Goal: Information Seeking & Learning: Learn about a topic

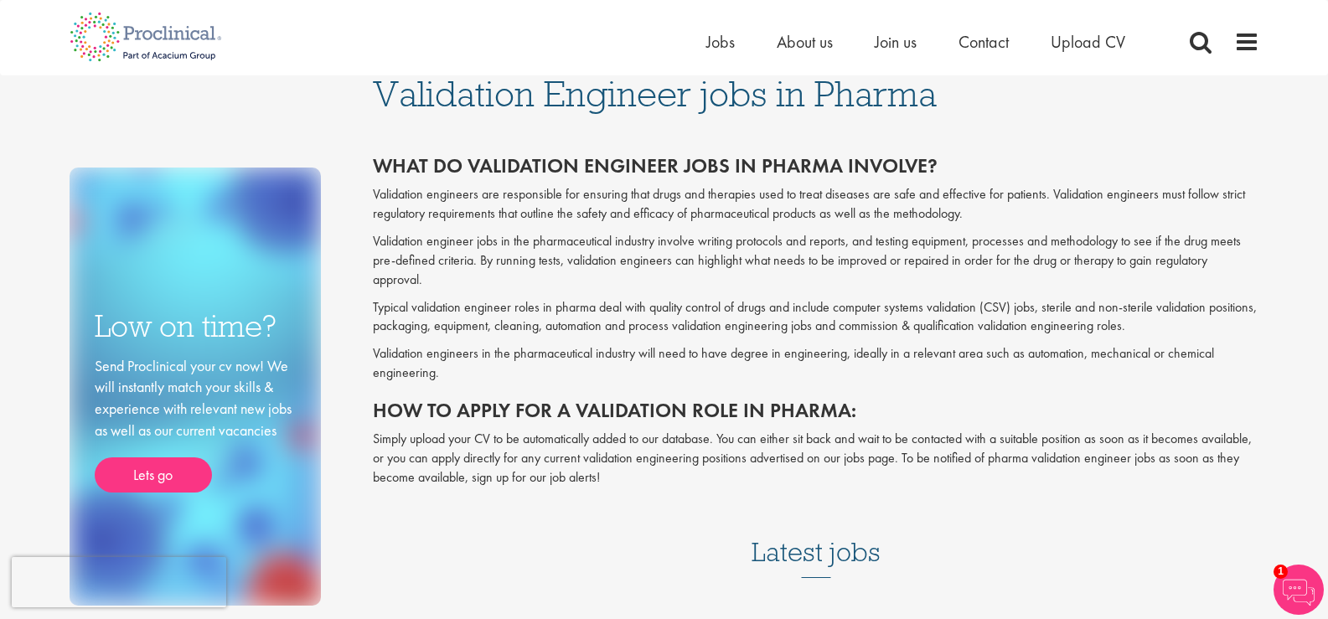
click at [276, 56] on div "Home Jobs About us Join us Contact Upload CV" at bounding box center [658, 31] width 1202 height 63
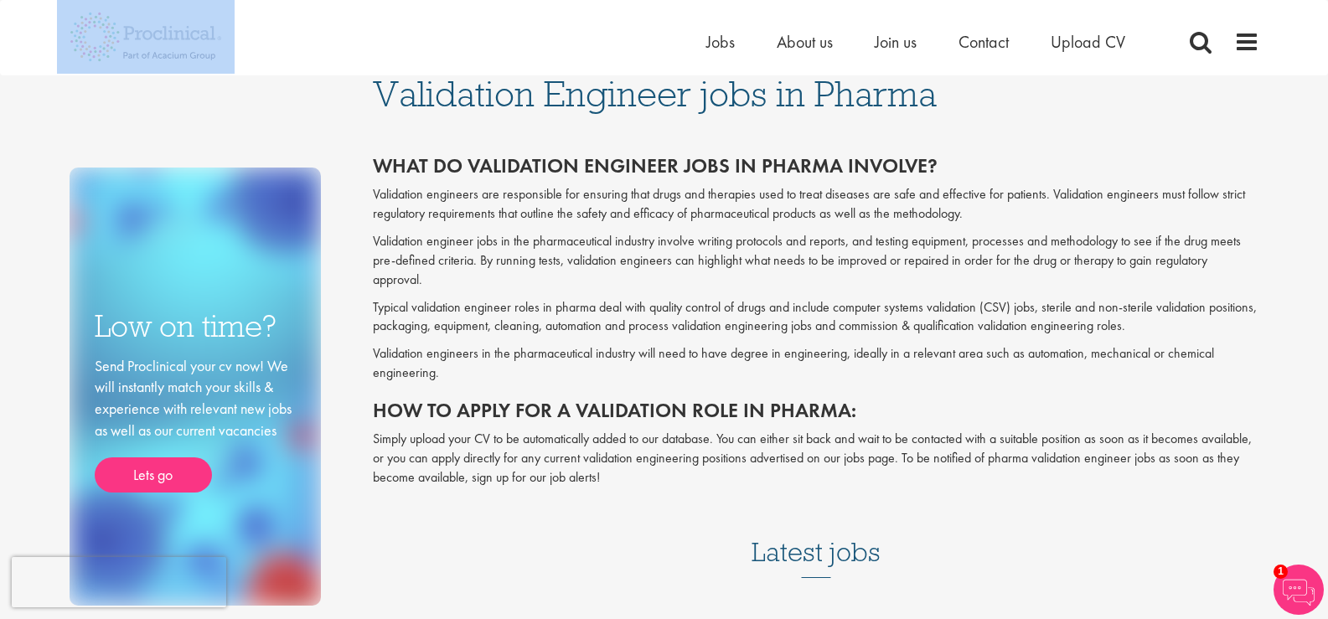
click at [276, 56] on div "Home Jobs About us Join us Contact Upload CV" at bounding box center [658, 31] width 1202 height 63
click at [362, 71] on nav "Home Jobs About us Join us Contact Upload CV" at bounding box center [664, 37] width 1328 height 75
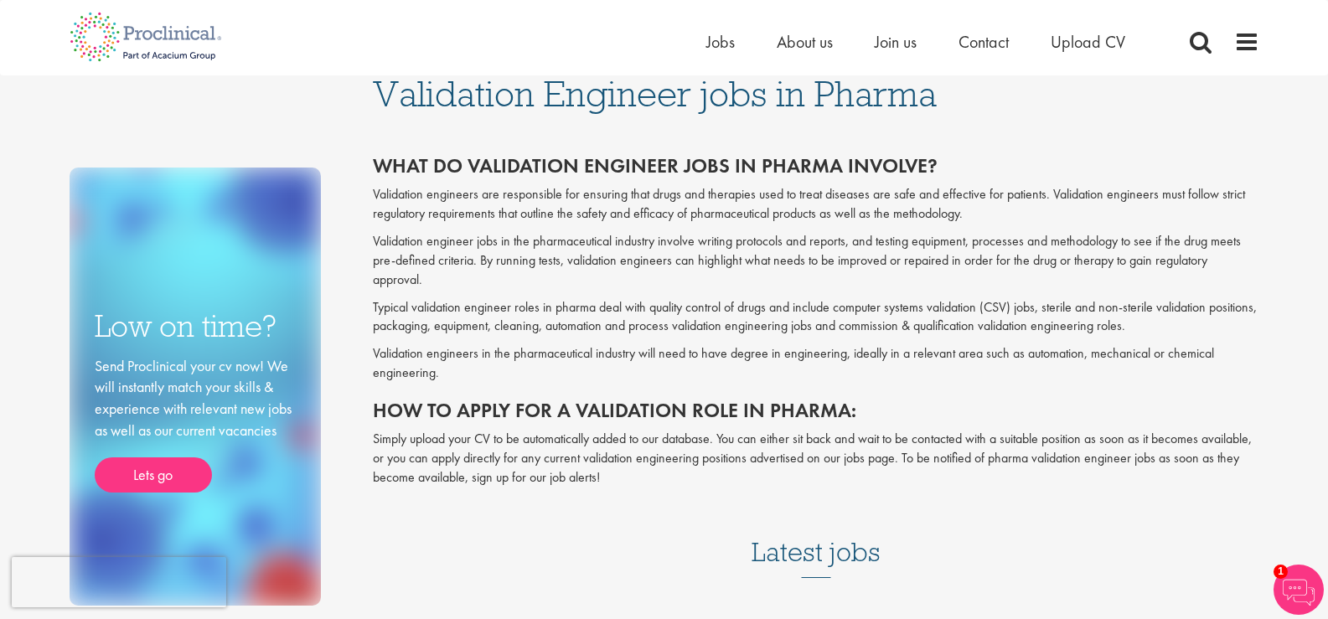
click at [362, 85] on div "Validation Engineer jobs in Pharma What do validation engineer jobs in pharma i…" at bounding box center [815, 337] width 911 height 524
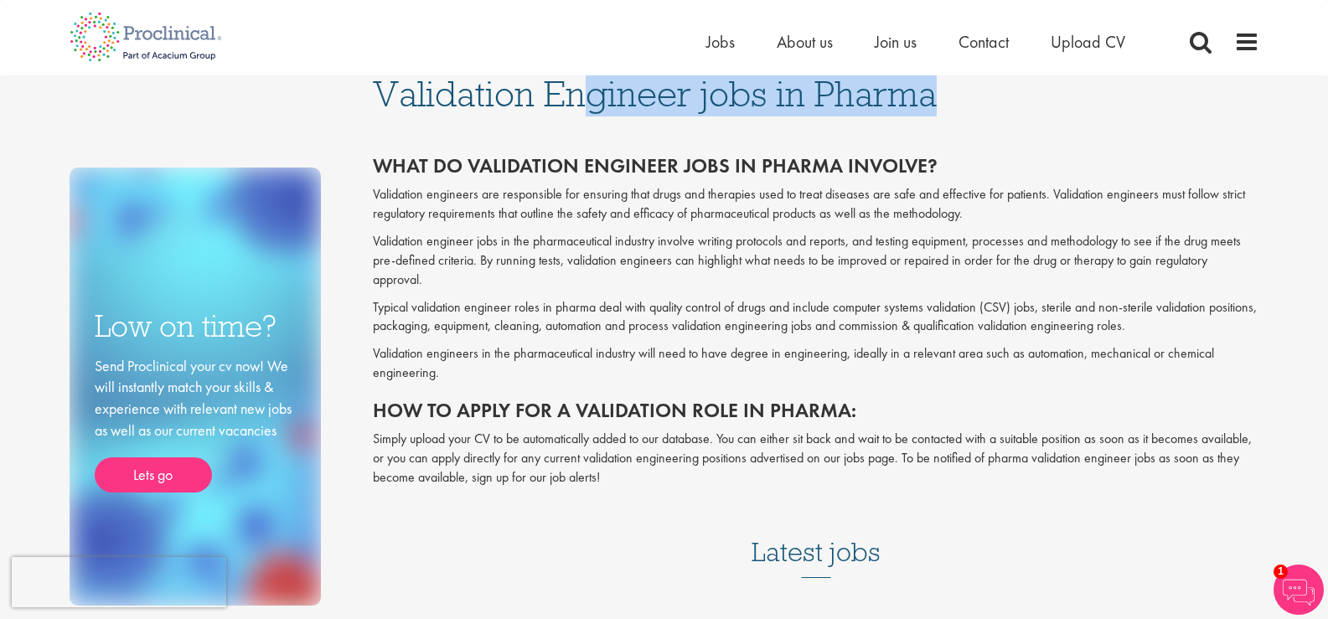
click at [362, 85] on div "Validation Engineer jobs in Pharma What do validation engineer jobs in pharma i…" at bounding box center [815, 337] width 911 height 524
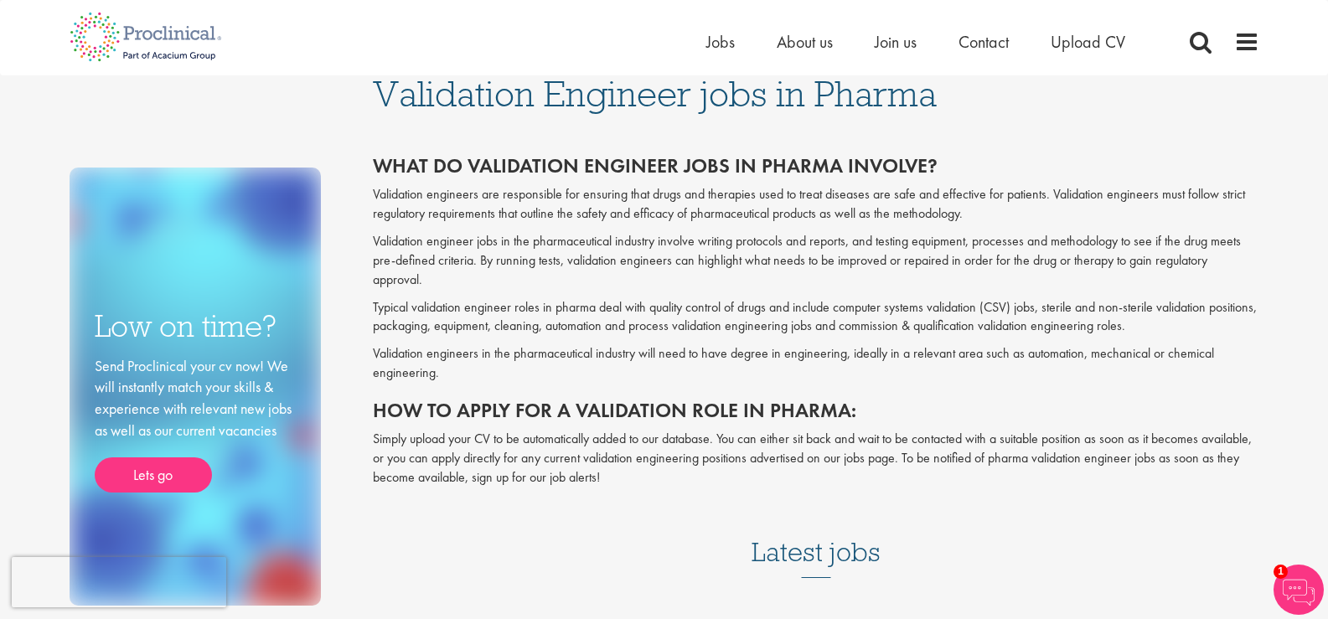
click at [353, 121] on div "Low on time? Send Proclinical your cv now! We will instantly match your skills …" at bounding box center [209, 340] width 304 height 530
drag, startPoint x: 964, startPoint y: 76, endPoint x: 338, endPoint y: 91, distance: 626.7
click at [338, 91] on div "Low on time? Send Proclinical your cv now! We will instantly match your skills …" at bounding box center [664, 340] width 1215 height 530
click at [338, 91] on div "Low on time? Send Proclinical your cv now! We will instantly match your skills …" at bounding box center [209, 340] width 304 height 530
click at [385, 164] on h2 "What do validation engineer jobs in pharma involve?" at bounding box center [816, 166] width 886 height 22
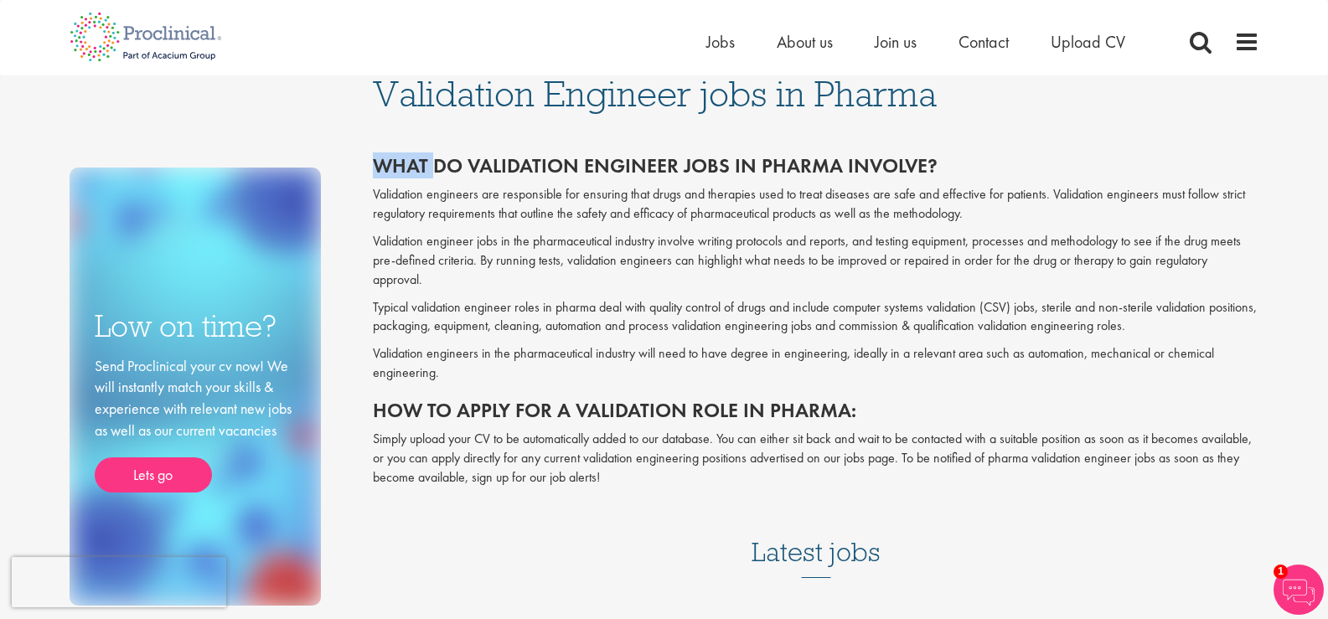
click at [385, 164] on h2 "What do validation engineer jobs in pharma involve?" at bounding box center [816, 166] width 886 height 22
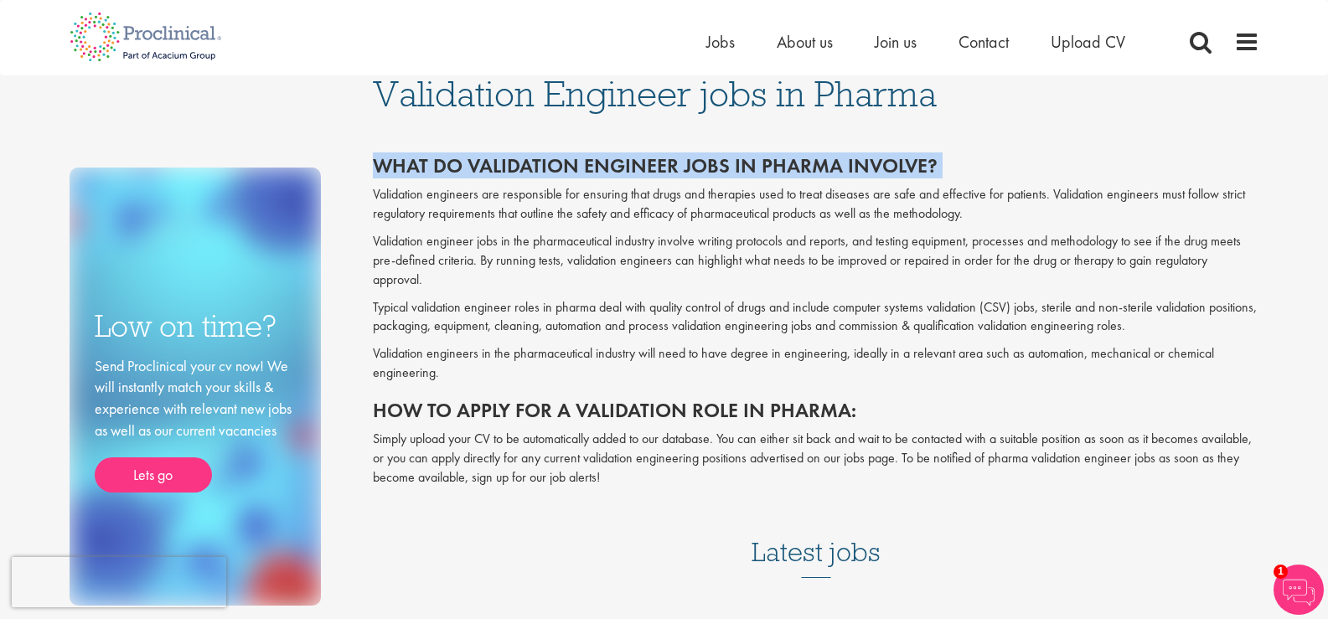
click at [385, 164] on h2 "What do validation engineer jobs in pharma involve?" at bounding box center [816, 166] width 886 height 22
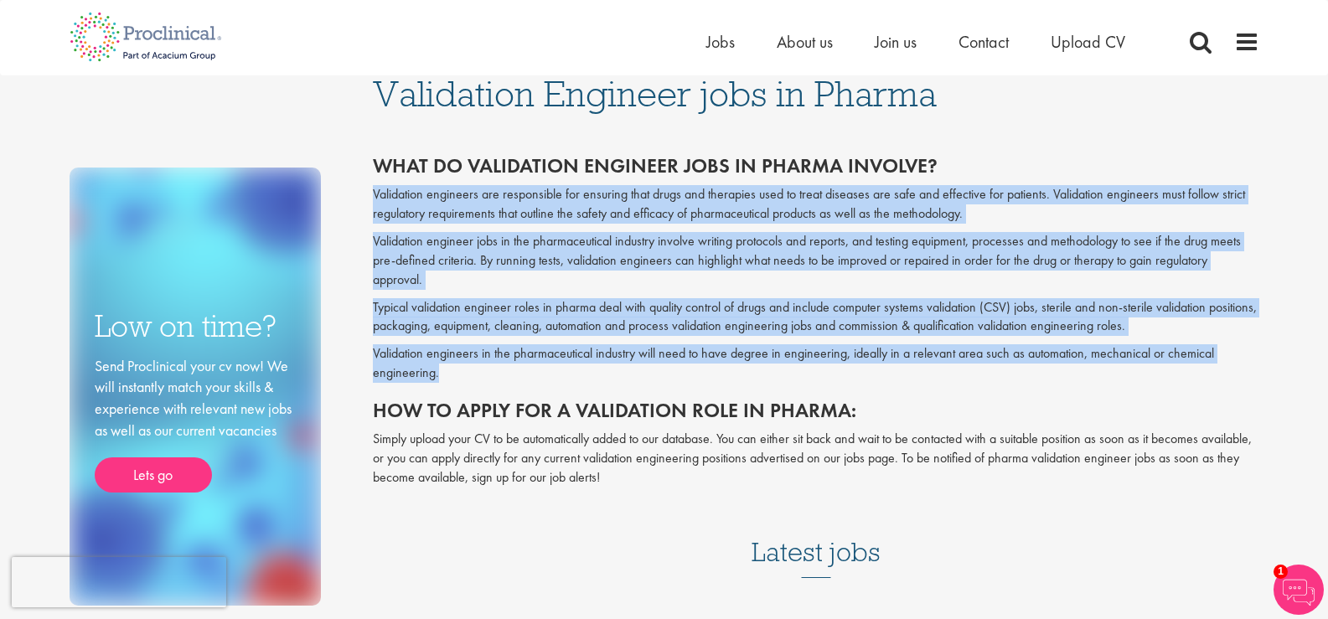
drag, startPoint x: 376, startPoint y: 195, endPoint x: 472, endPoint y: 367, distance: 196.9
click at [472, 367] on div "What do validation engineer jobs in pharma involve? Validation engineers are re…" at bounding box center [816, 321] width 886 height 333
click at [448, 369] on p "Validation engineers in the pharmaceutical industry will need to have degree in…" at bounding box center [816, 363] width 886 height 39
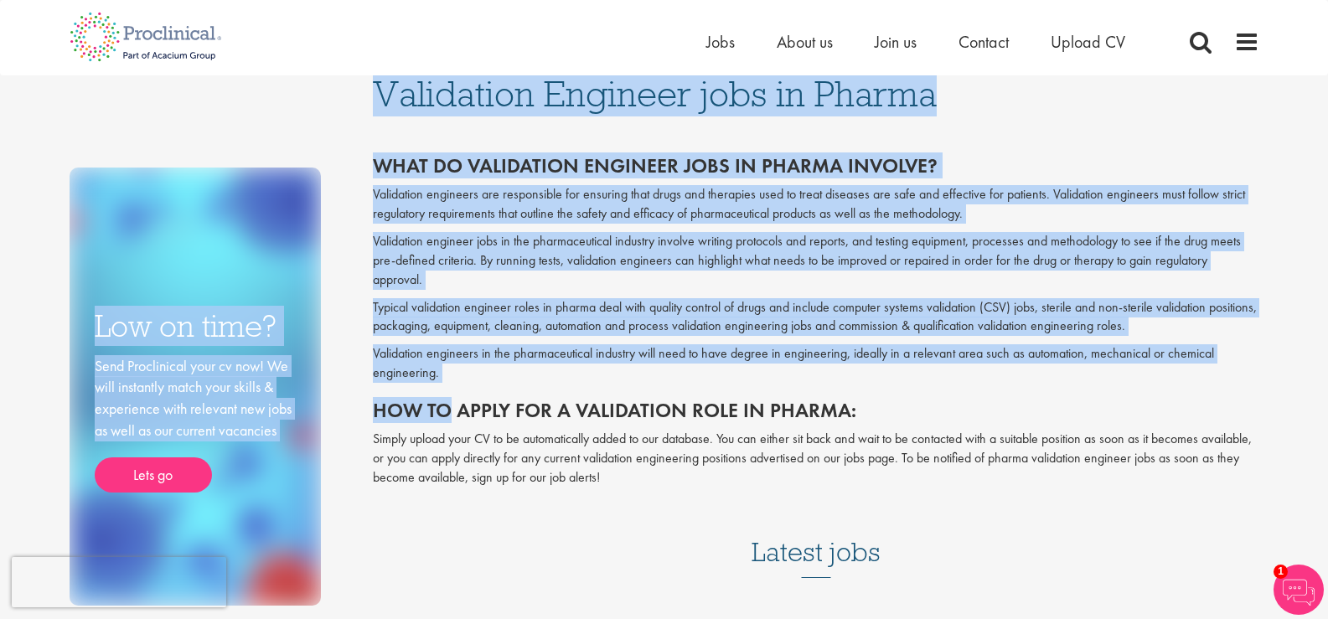
drag, startPoint x: 450, startPoint y: 384, endPoint x: 352, endPoint y: 209, distance: 201.4
click at [352, 209] on div "Low on time? Send Proclinical your cv now! We will instantly match your skills …" at bounding box center [664, 340] width 1215 height 530
click at [400, 262] on p "Validation engineer jobs in the pharmaceutical industry involve writing protoco…" at bounding box center [816, 261] width 886 height 58
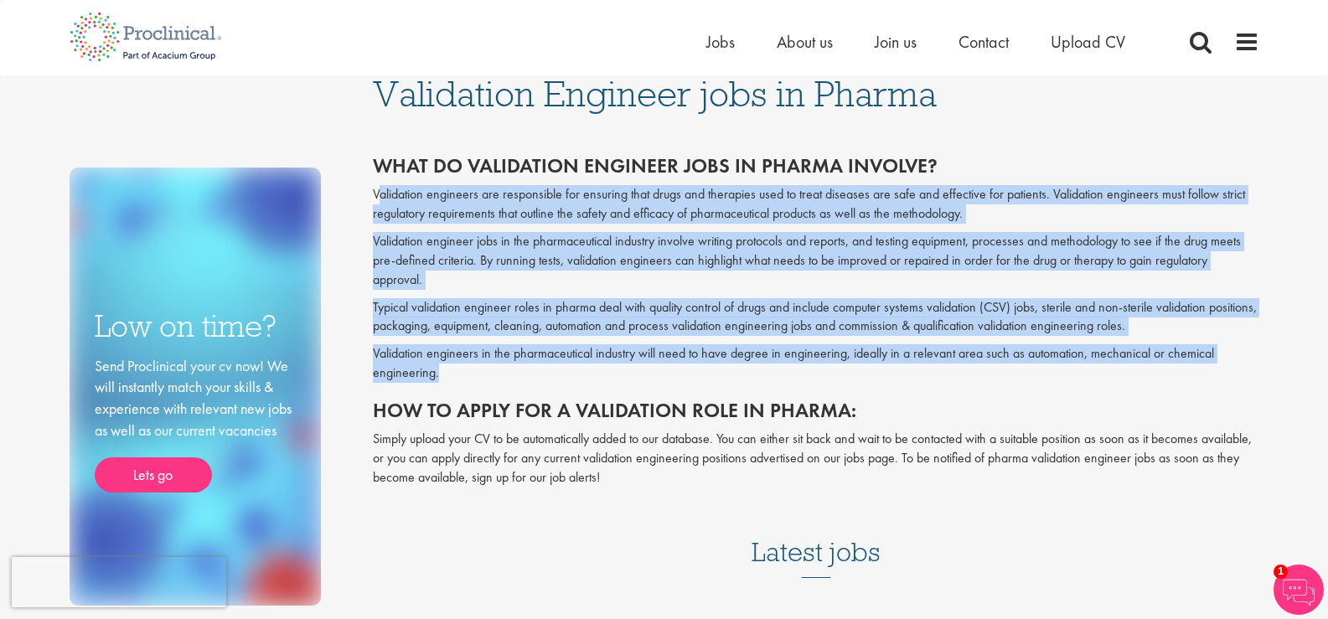
drag, startPoint x: 380, startPoint y: 196, endPoint x: 450, endPoint y: 376, distance: 193.0
click at [450, 376] on div "What do validation engineer jobs in pharma involve? Validation engineers are re…" at bounding box center [816, 321] width 886 height 333
click at [447, 376] on p "Validation engineers in the pharmaceutical industry will need to have degree in…" at bounding box center [816, 363] width 886 height 39
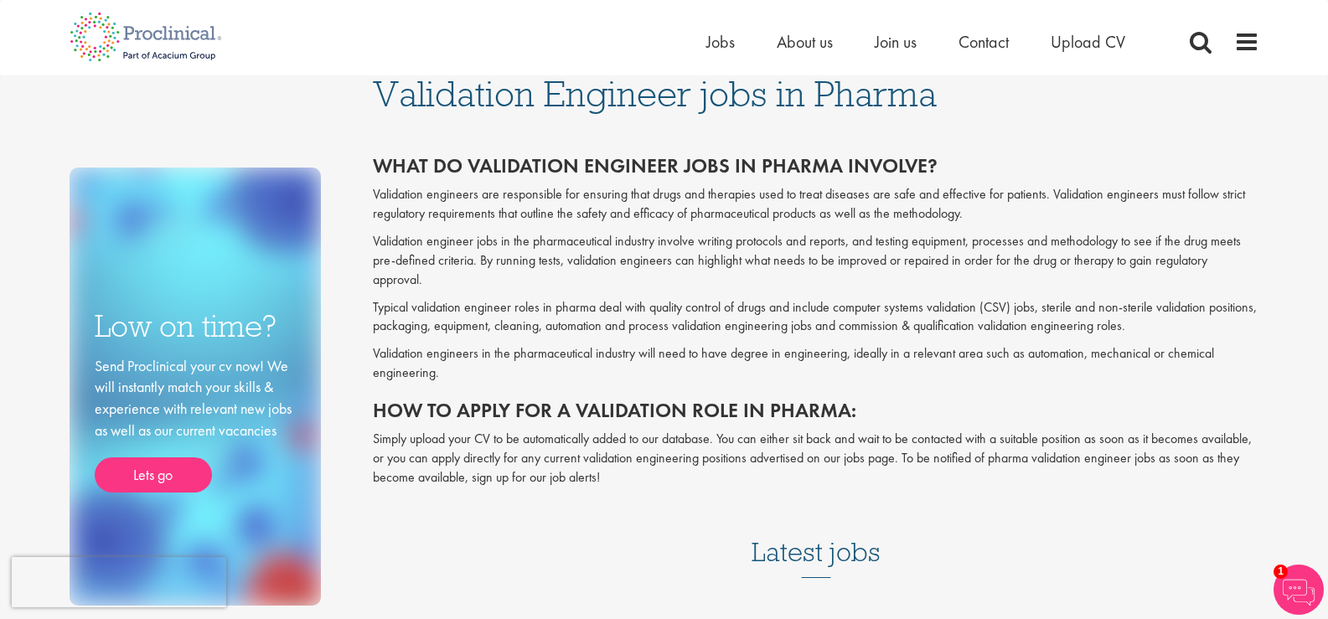
click at [438, 419] on h2 "How to apply for a validation role in pharma:" at bounding box center [816, 411] width 886 height 22
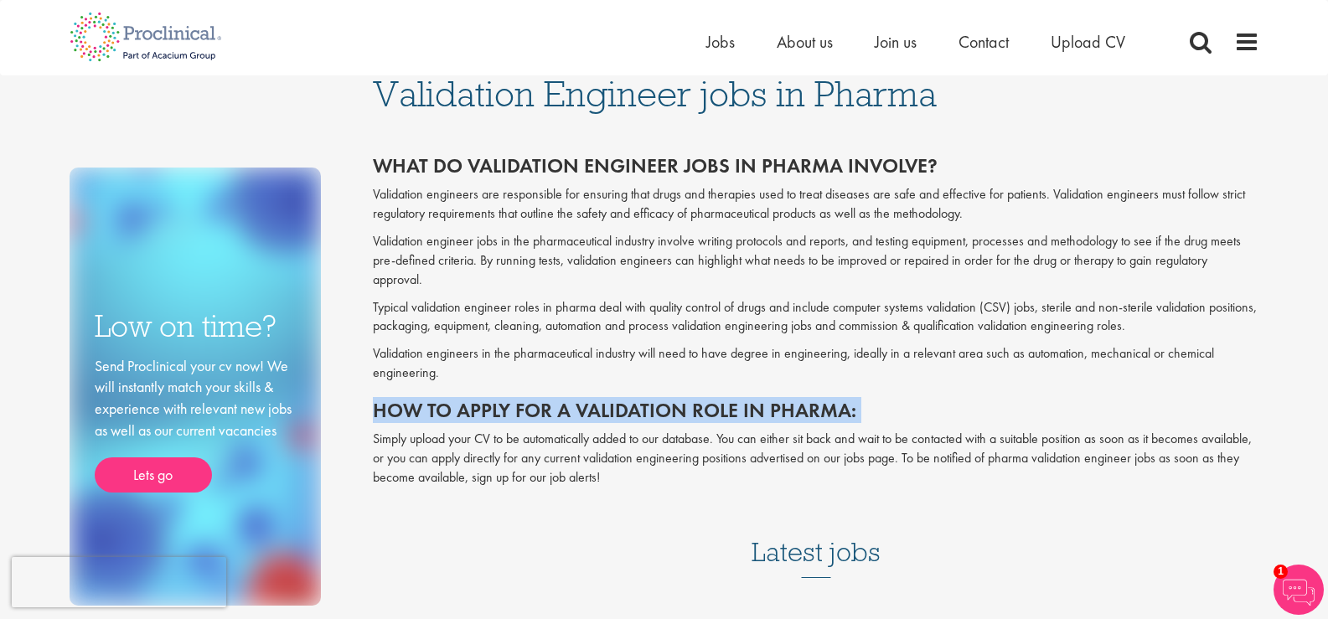
click at [438, 419] on h2 "How to apply for a validation role in pharma:" at bounding box center [816, 411] width 886 height 22
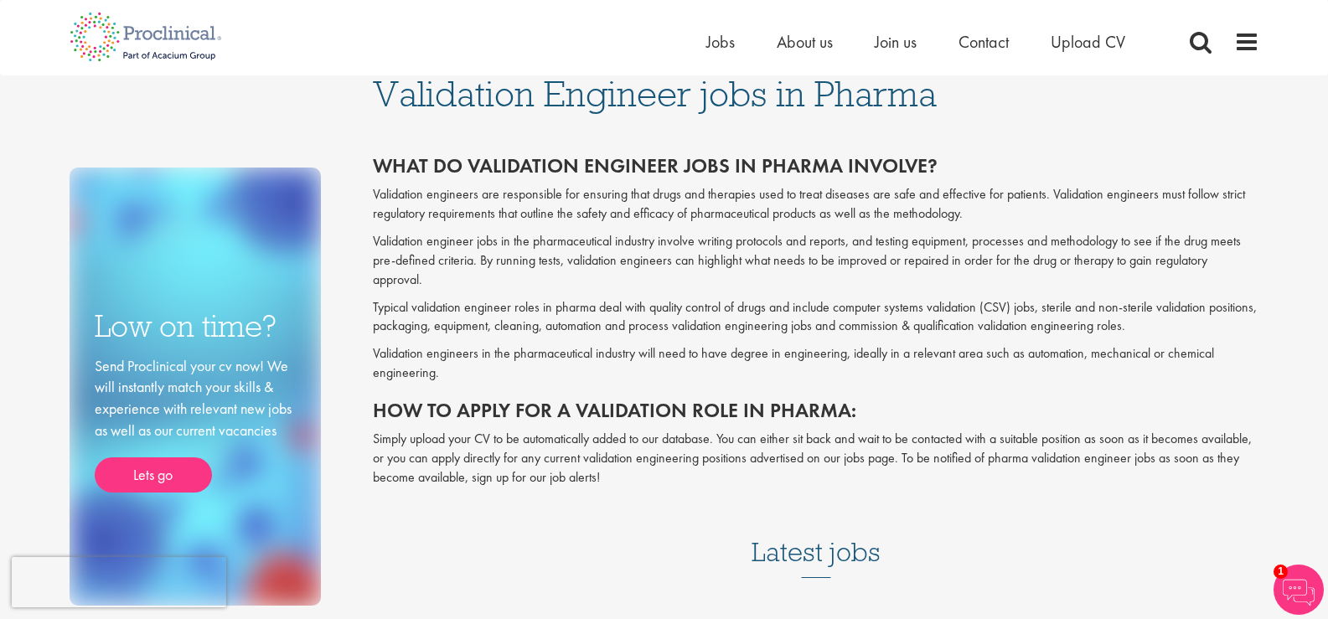
click at [364, 86] on div "Validation Engineer jobs in Pharma What do validation engineer jobs in pharma i…" at bounding box center [815, 337] width 911 height 524
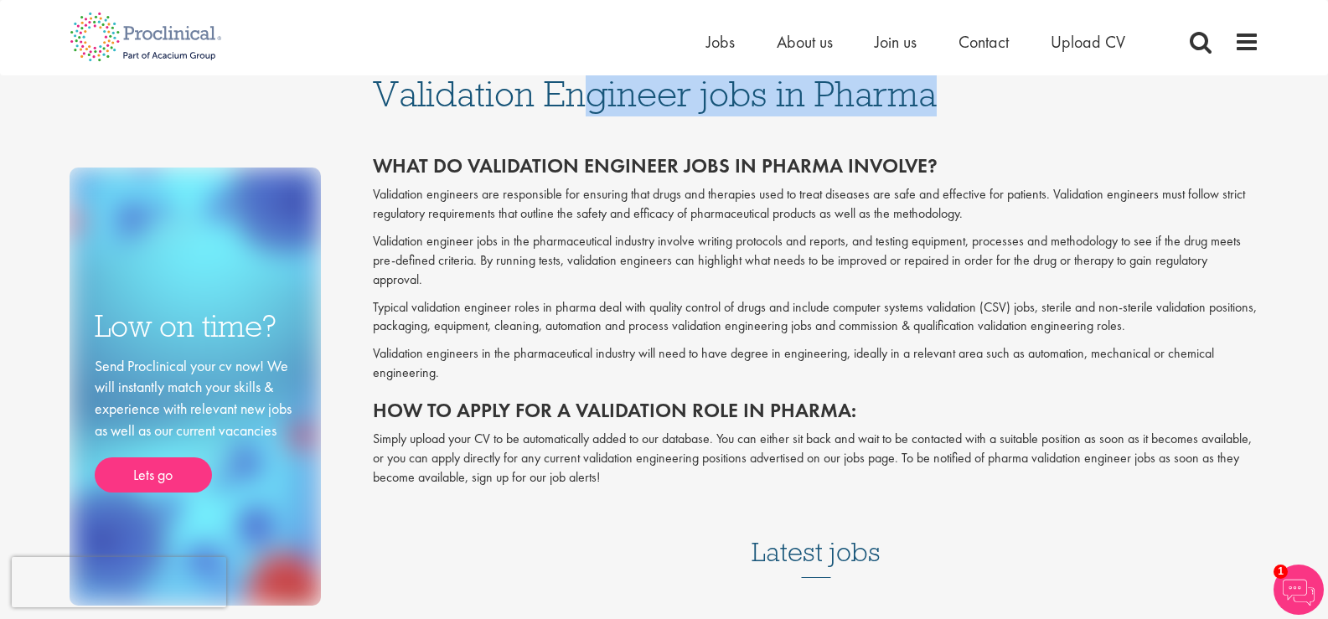
click at [364, 86] on div "Validation Engineer jobs in Pharma What do validation engineer jobs in pharma i…" at bounding box center [815, 337] width 911 height 524
click at [453, 131] on div "Validation Engineer jobs in Pharma What do validation engineer jobs in pharma i…" at bounding box center [815, 337] width 911 height 524
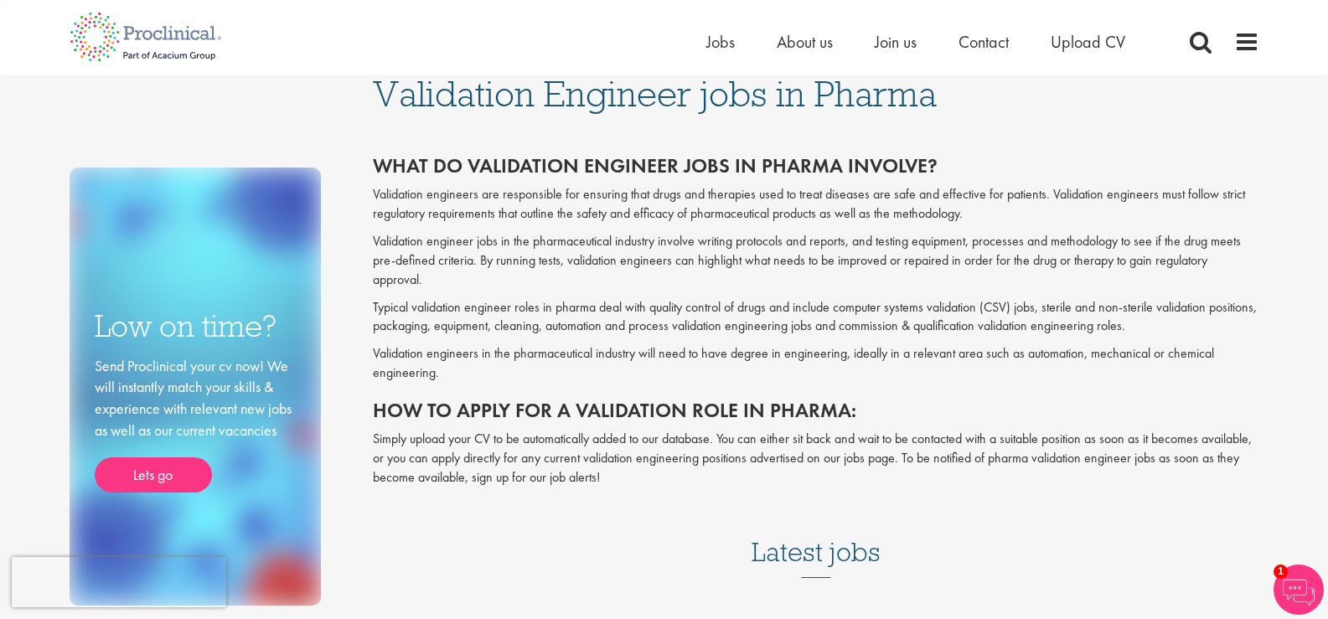
click at [331, 70] on nav "Home Jobs About us Join us Contact Upload CV" at bounding box center [664, 37] width 1328 height 75
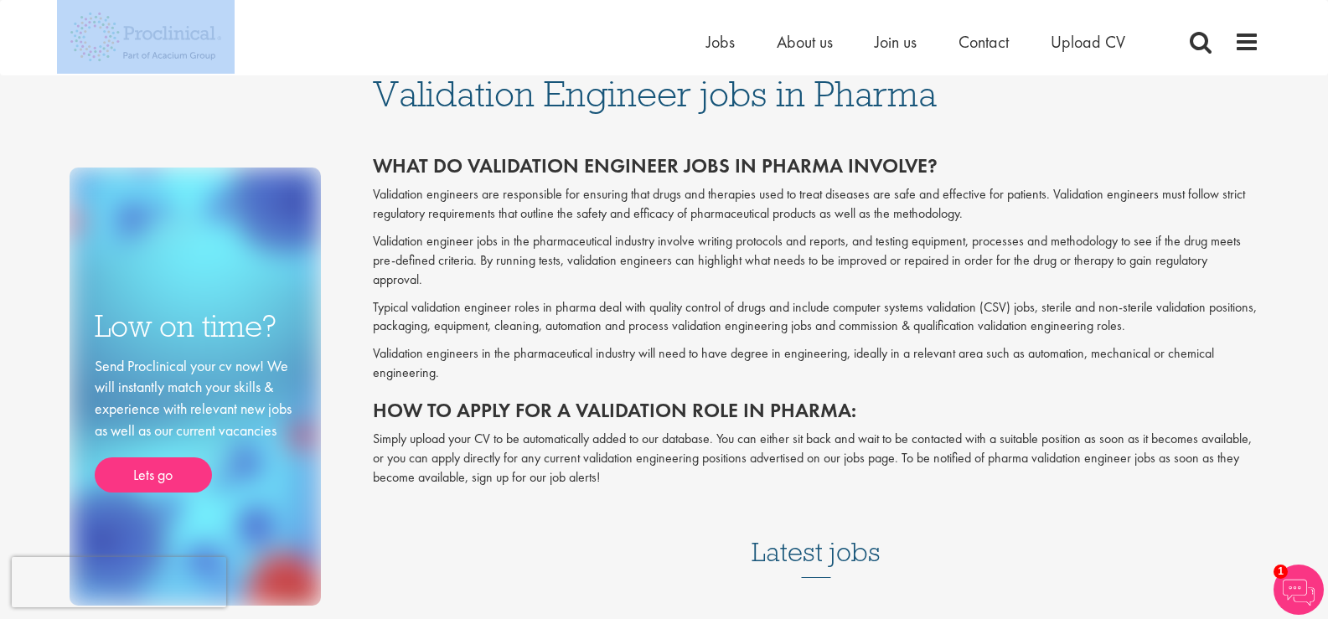
click at [331, 70] on nav "Home Jobs About us Join us Contact Upload CV" at bounding box center [664, 37] width 1328 height 75
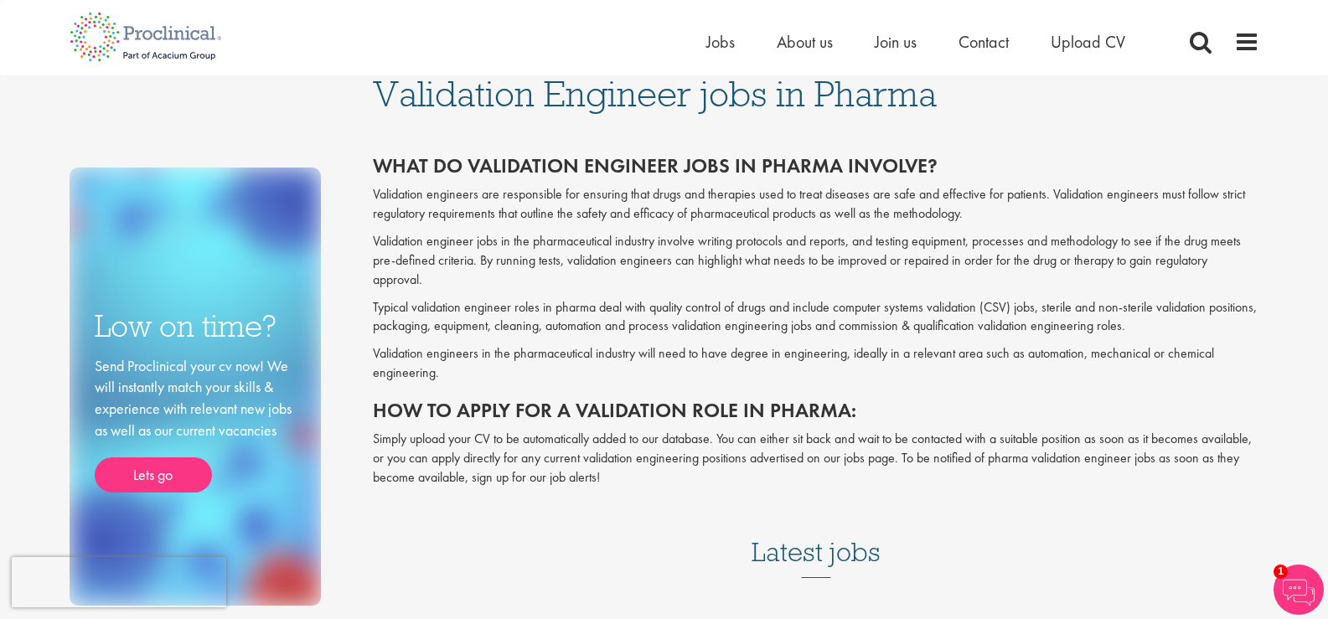
click at [360, 105] on div "Validation Engineer jobs in Pharma What do validation engineer jobs in pharma i…" at bounding box center [815, 337] width 911 height 524
click at [368, 100] on div "Validation Engineer jobs in Pharma What do validation engineer jobs in pharma i…" at bounding box center [815, 337] width 911 height 524
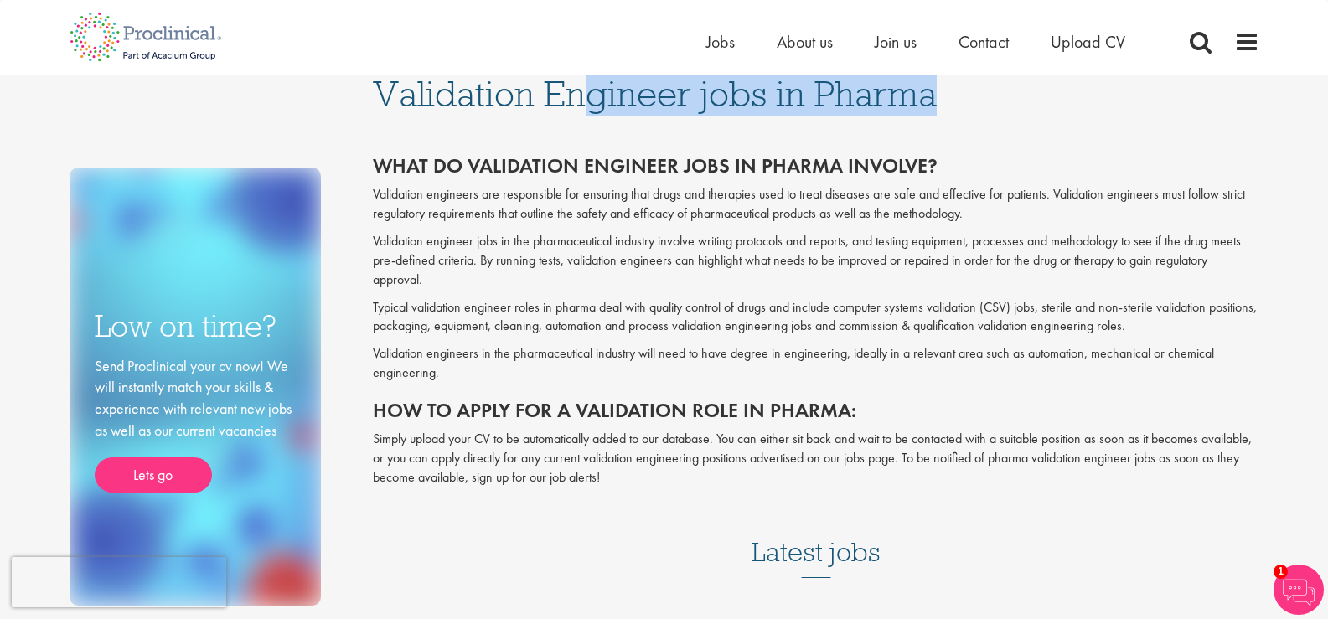
click at [368, 100] on div "Validation Engineer jobs in Pharma What do validation engineer jobs in pharma i…" at bounding box center [815, 337] width 911 height 524
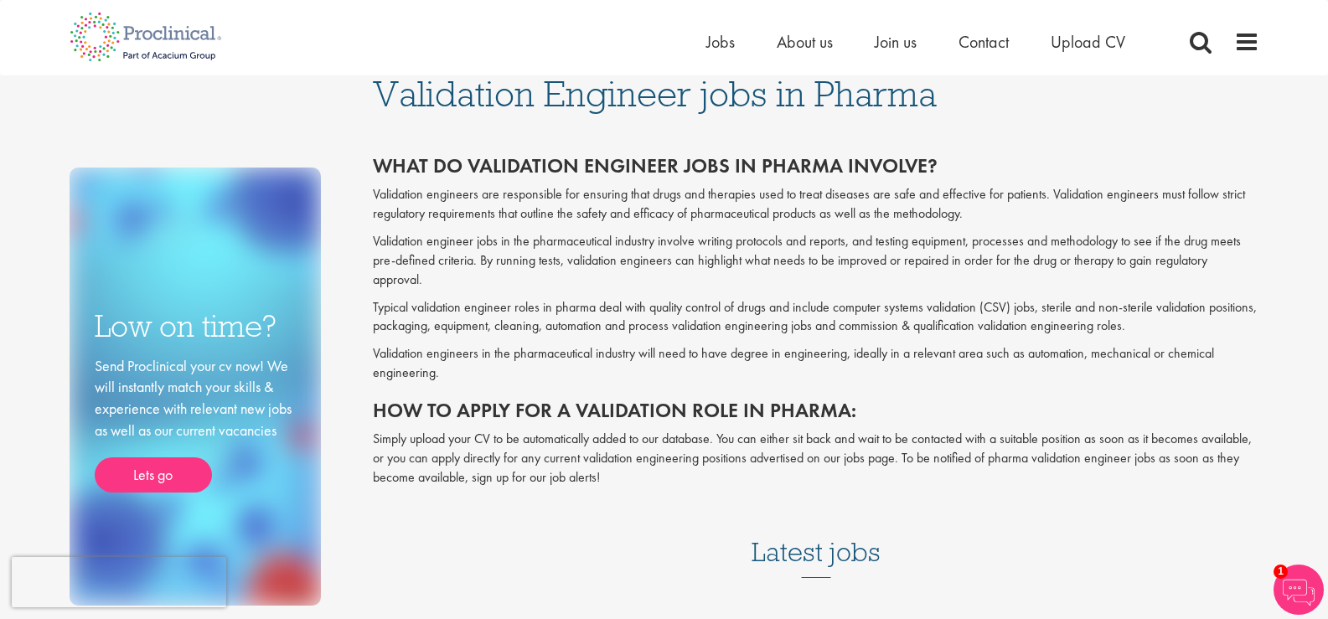
click at [412, 152] on div "What do validation engineer jobs in pharma involve? Validation engineers are re…" at bounding box center [816, 316] width 886 height 359
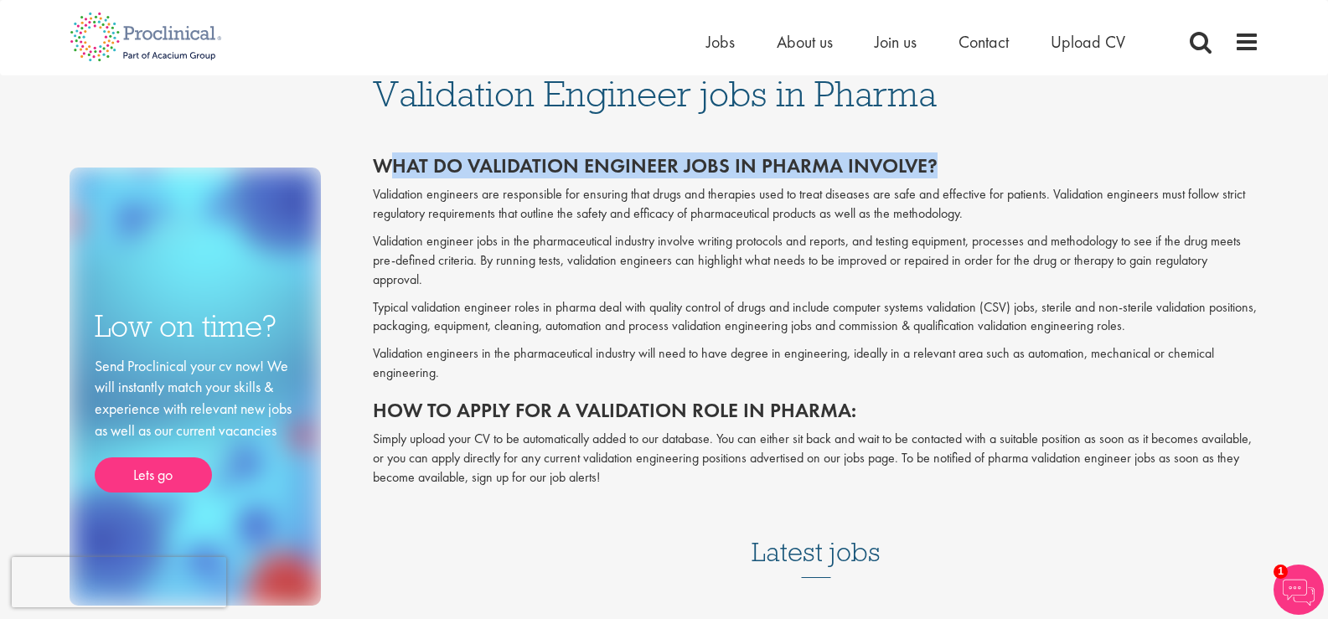
drag, startPoint x: 451, startPoint y: 171, endPoint x: 1064, endPoint y: 147, distance: 612.8
click at [1064, 147] on div "What do validation engineer jobs in pharma involve? Validation engineers are re…" at bounding box center [816, 316] width 886 height 359
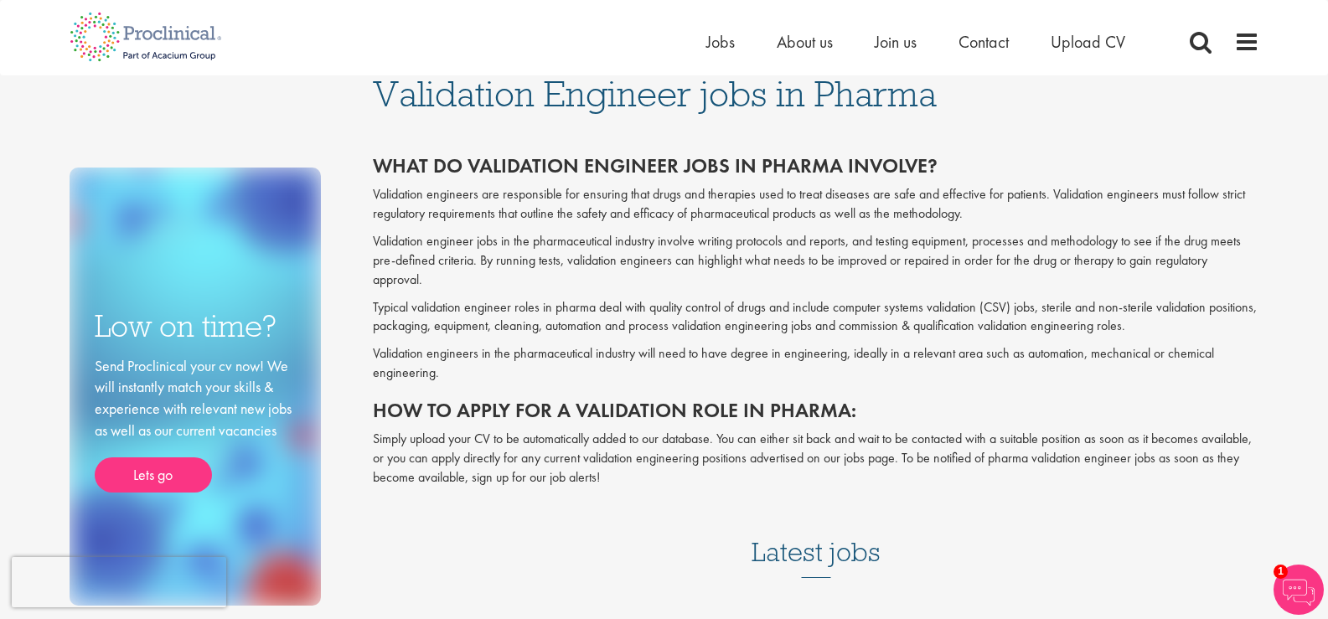
click at [996, 276] on p "Validation engineer jobs in the pharmaceutical industry involve writing protoco…" at bounding box center [816, 261] width 886 height 58
click at [820, 168] on h2 "What do validation engineer jobs in pharma involve?" at bounding box center [816, 166] width 886 height 22
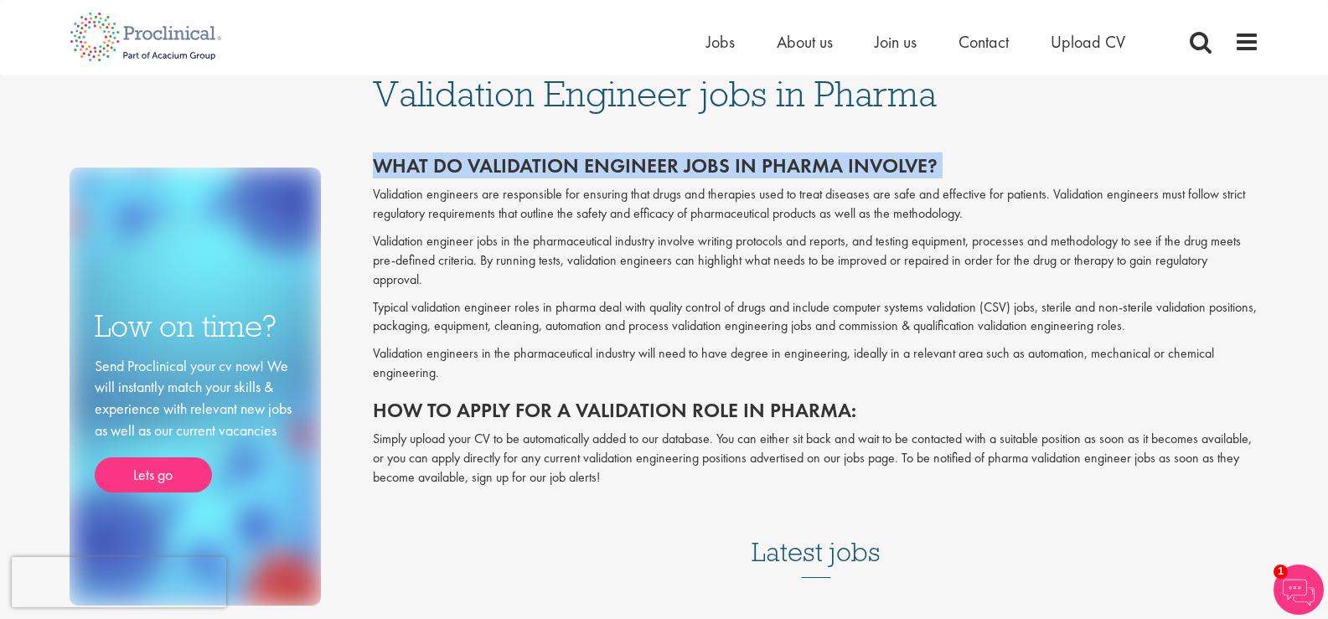
click at [820, 168] on h2 "What do validation engineer jobs in pharma involve?" at bounding box center [816, 166] width 886 height 22
click at [708, 161] on h2 "What do validation engineer jobs in pharma involve?" at bounding box center [816, 166] width 886 height 22
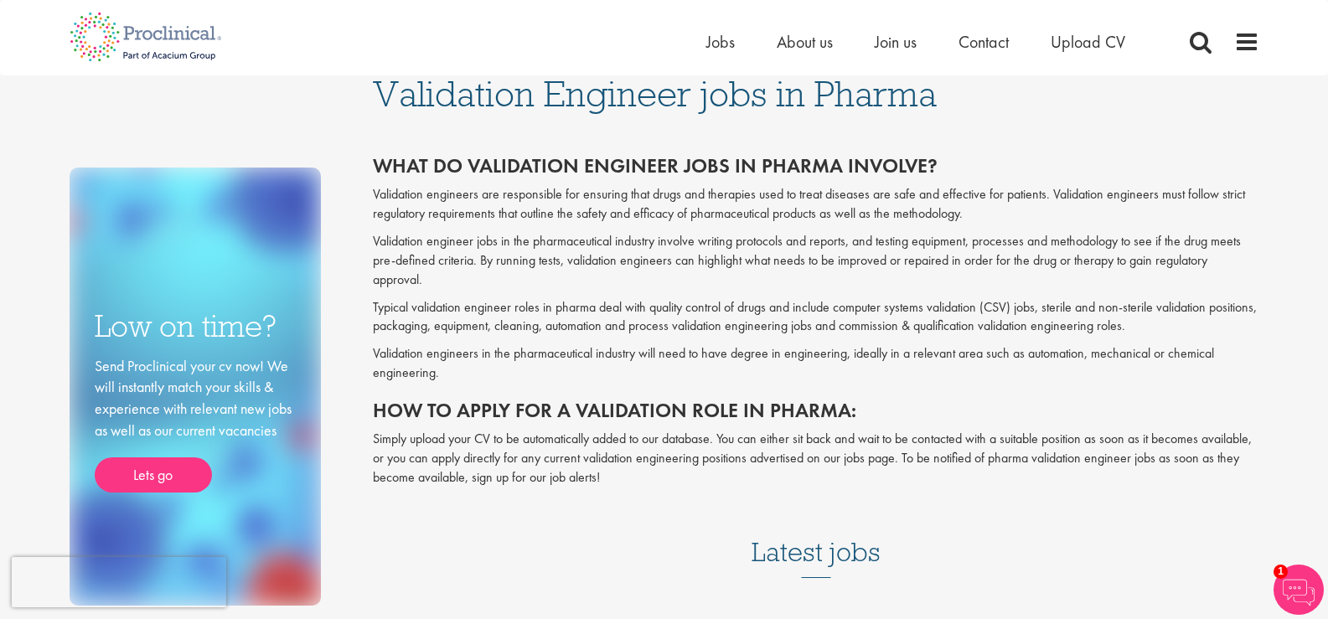
click at [718, 79] on span "Validation Engineer jobs in Pharma" at bounding box center [655, 93] width 564 height 45
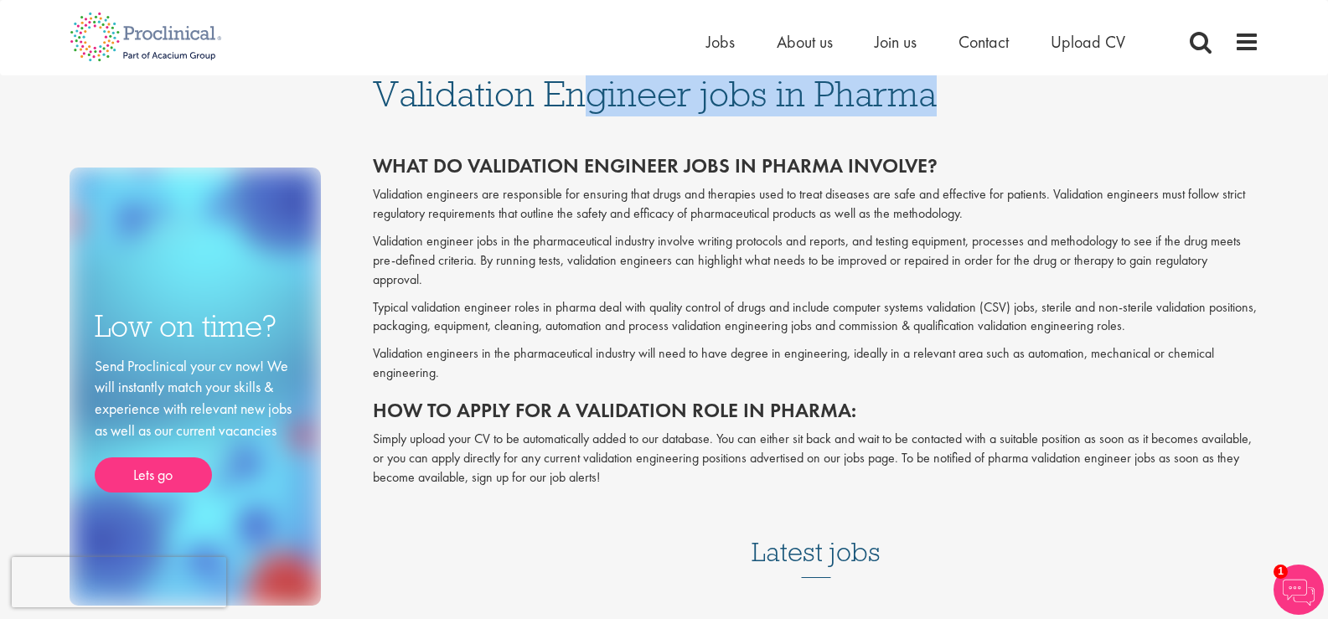
click at [718, 79] on span "Validation Engineer jobs in Pharma" at bounding box center [655, 93] width 564 height 45
click at [690, 112] on span "Validation Engineer jobs in Pharma" at bounding box center [655, 93] width 564 height 45
